Goal: Find specific page/section: Find specific page/section

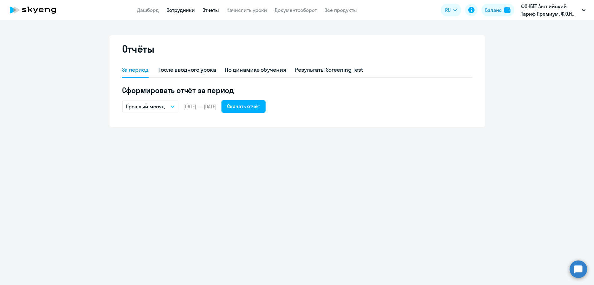
click at [178, 10] on link "Сотрудники" at bounding box center [180, 10] width 28 height 6
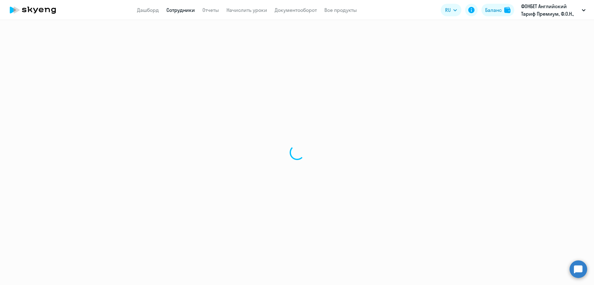
select select "30"
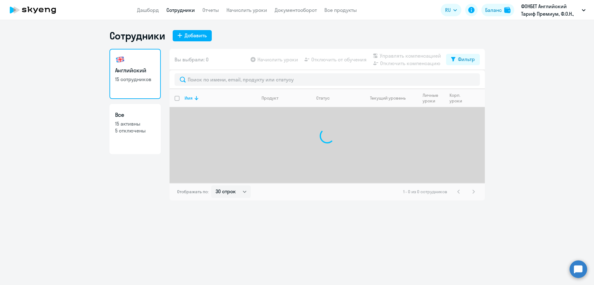
click at [577, 266] on circle at bounding box center [578, 269] width 18 height 18
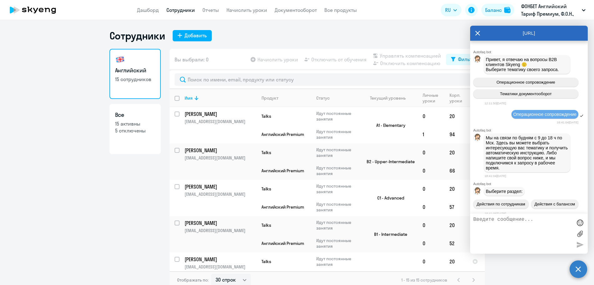
scroll to position [930, 0]
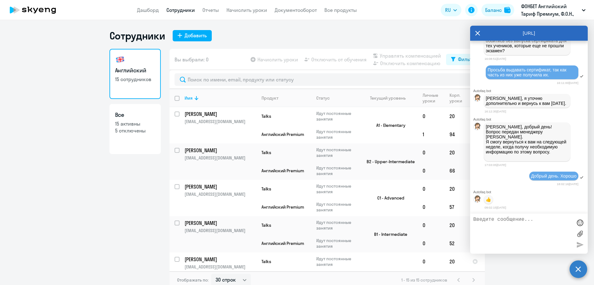
click at [479, 31] on icon at bounding box center [477, 33] width 5 height 5
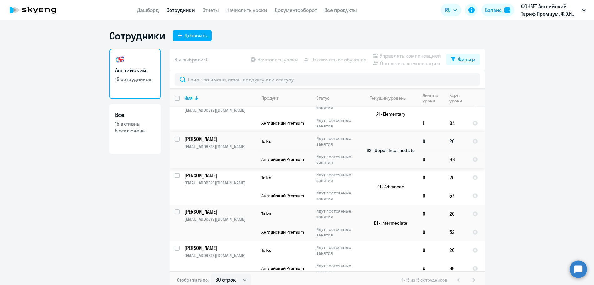
scroll to position [0, 0]
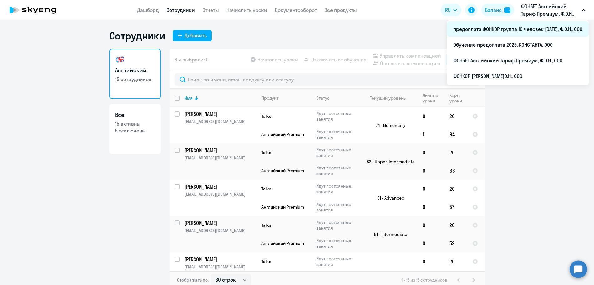
click at [520, 28] on li "предоплата ФОНКОР группа 10 человек [DATE], Ф.О.Н., ООО" at bounding box center [518, 29] width 142 height 16
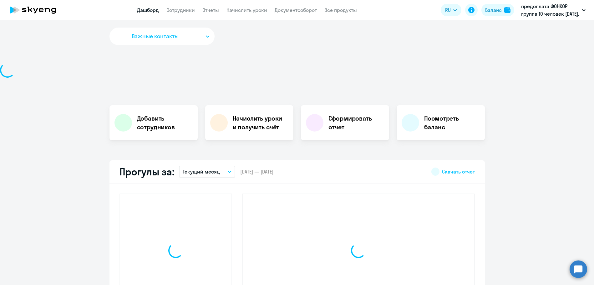
select select "30"
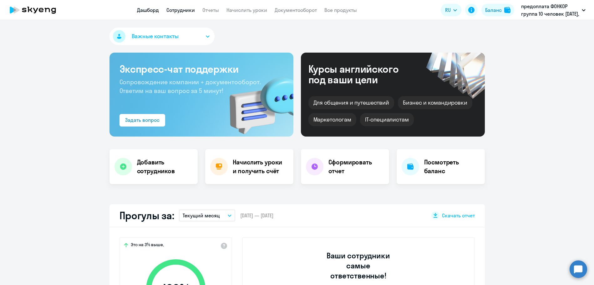
click at [174, 11] on link "Сотрудники" at bounding box center [180, 10] width 28 height 6
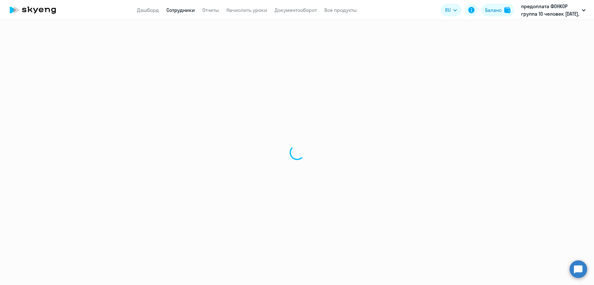
select select "30"
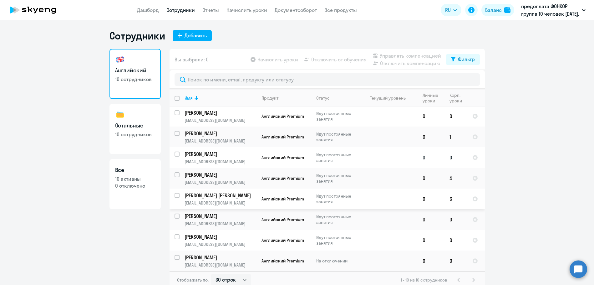
scroll to position [4, 0]
